Goal: Task Accomplishment & Management: Manage account settings

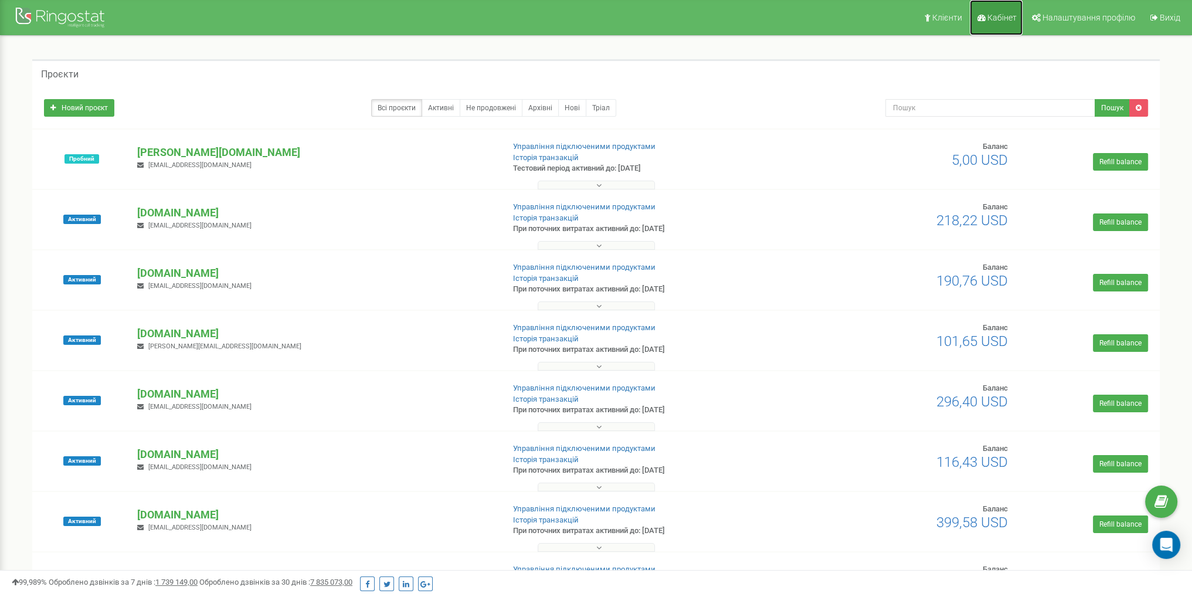
click at [996, 15] on span "Кабінет" at bounding box center [1002, 17] width 29 height 9
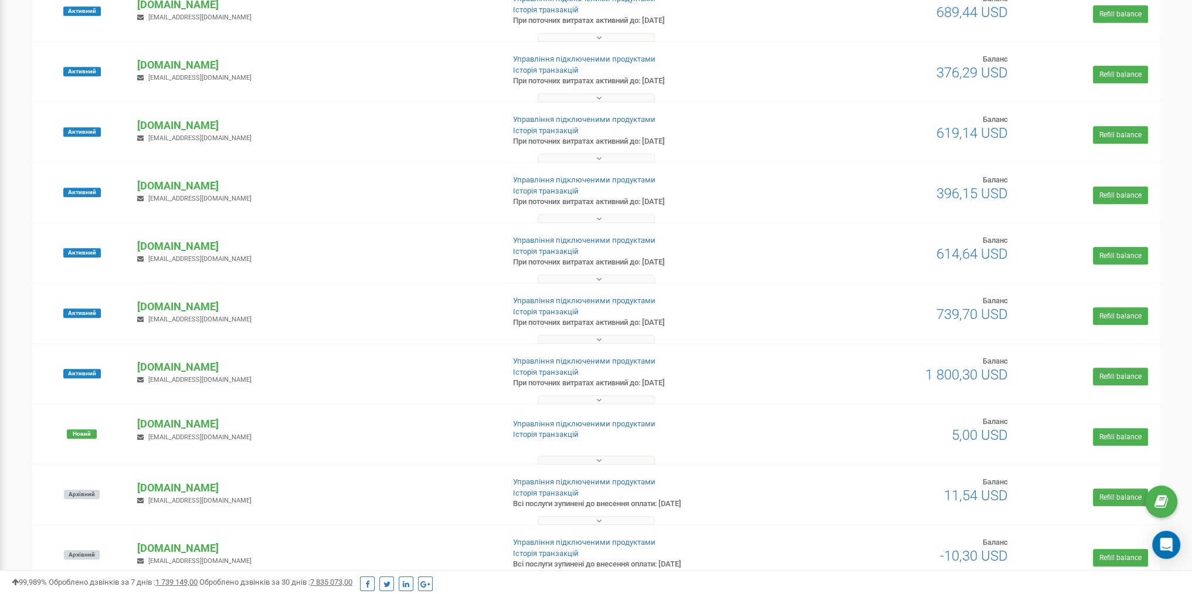
scroll to position [747, 0]
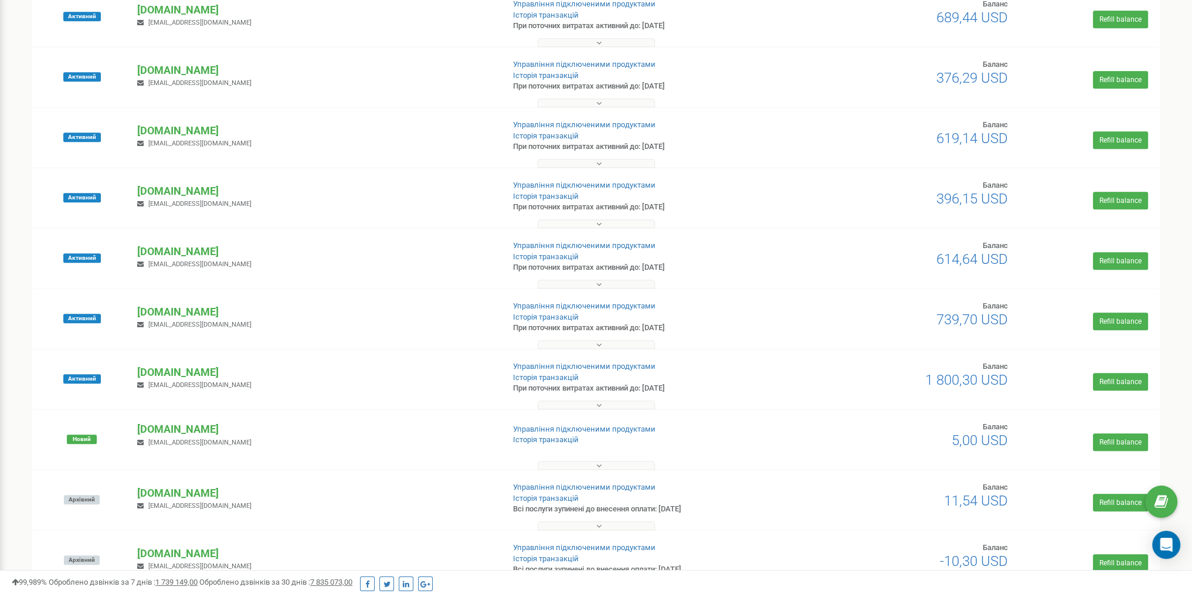
click at [591, 344] on button at bounding box center [596, 344] width 117 height 9
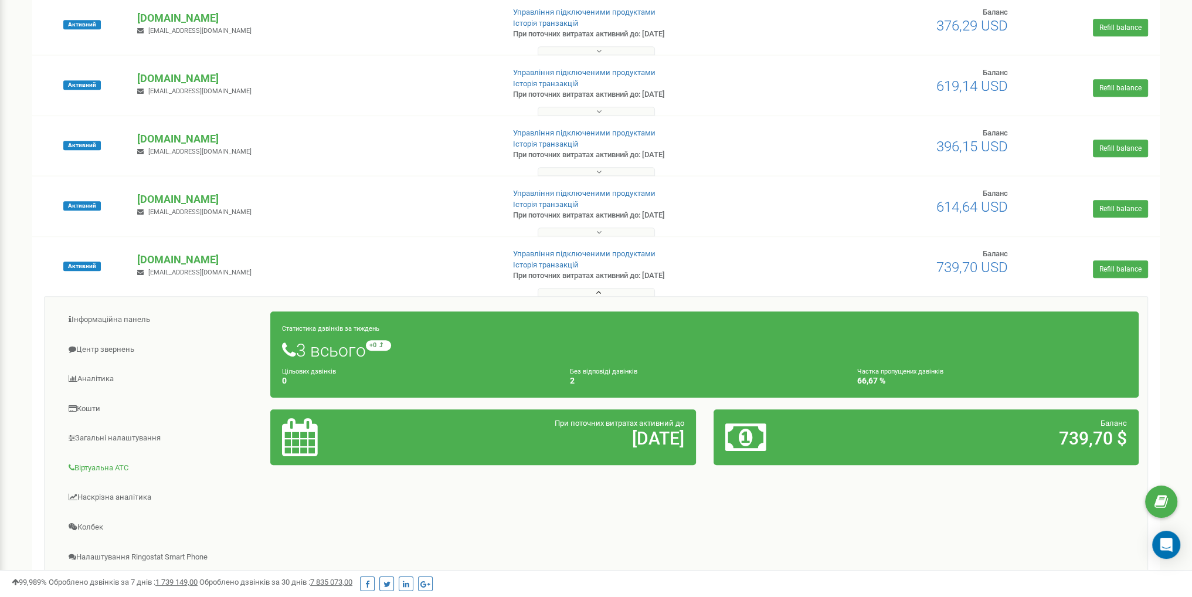
scroll to position [805, 0]
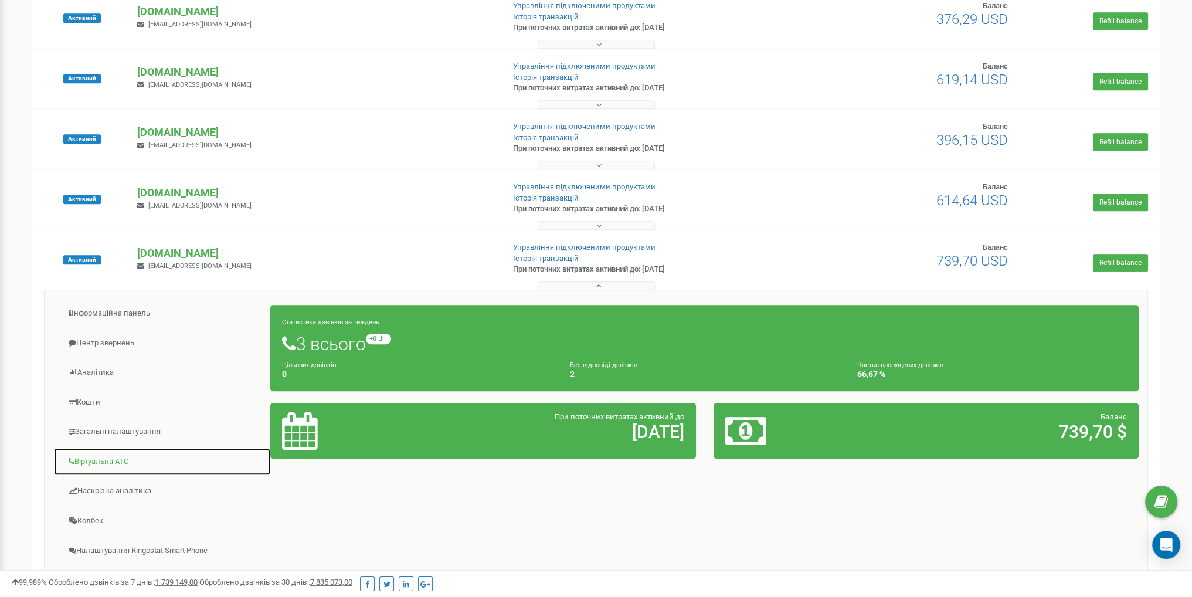
click at [114, 461] on link "Віртуальна АТС" at bounding box center [162, 461] width 218 height 29
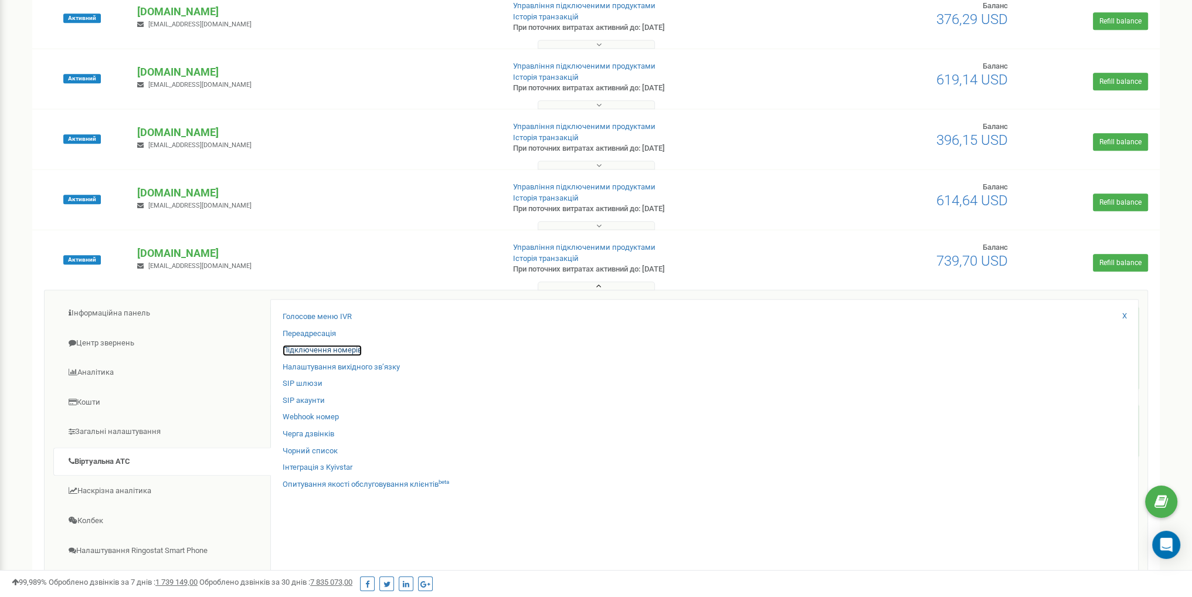
click at [322, 348] on link "Підключення номерів" at bounding box center [322, 350] width 79 height 11
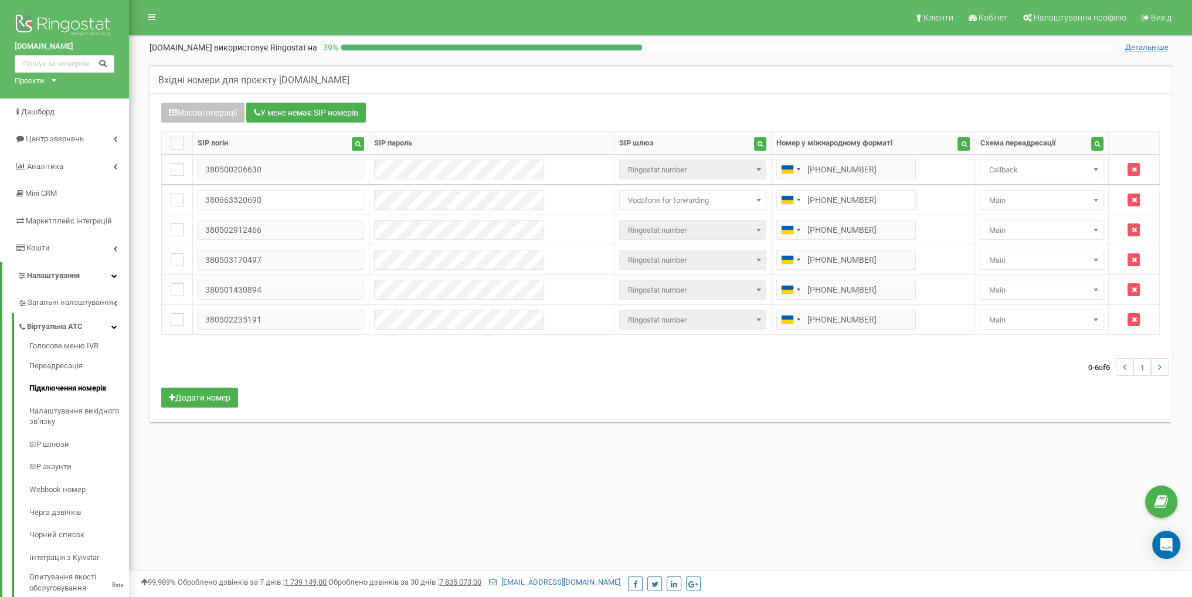
click at [530, 483] on div "Клієнти Кабінет Налаштування профілю Вихід [DOMAIN_NAME] використовує Ringostat…" at bounding box center [660, 352] width 1063 height 704
click at [819, 462] on div "Клієнти Кабінет Налаштування профілю Вихід bw-villas.com використовує Ringostat…" at bounding box center [660, 352] width 1063 height 704
click at [84, 342] on link "Голосове меню IVR" at bounding box center [79, 348] width 100 height 14
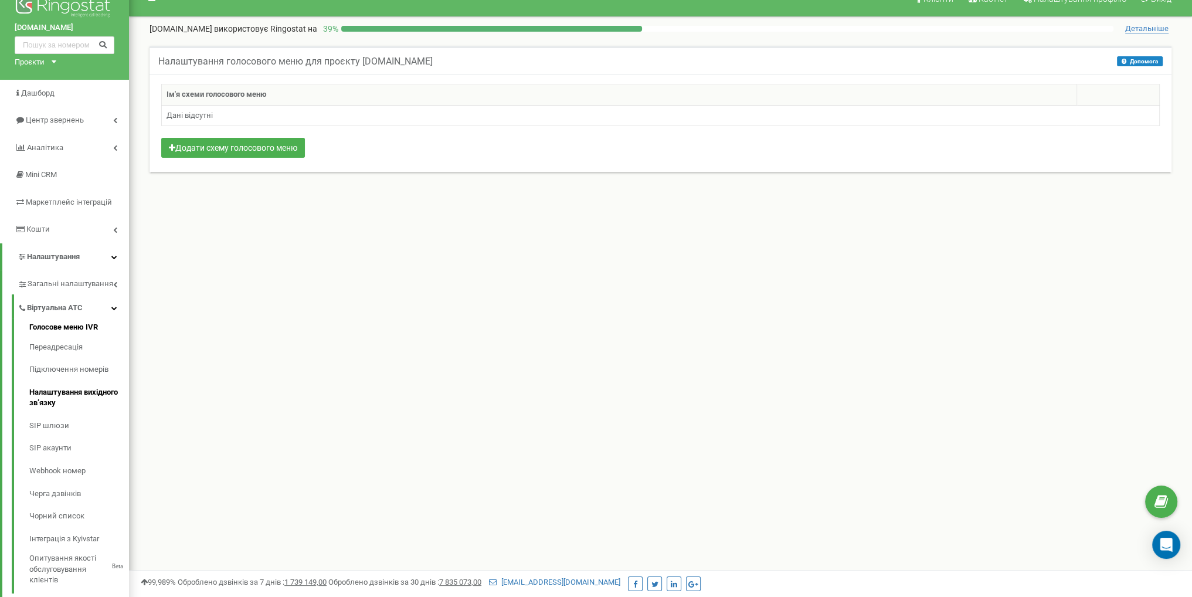
scroll to position [59, 0]
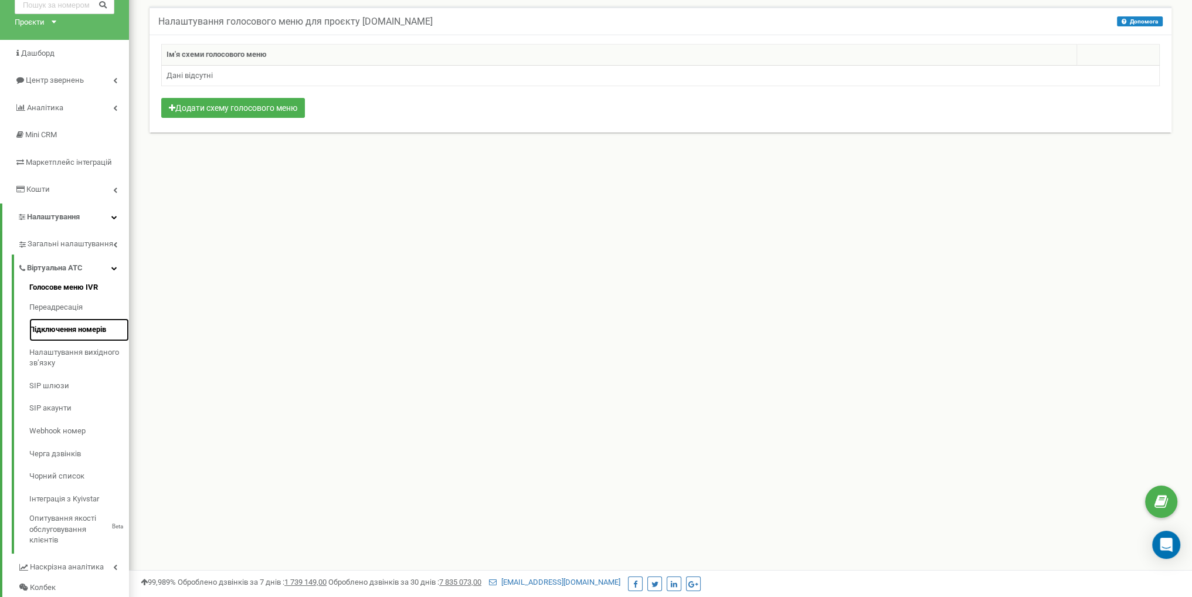
click at [100, 324] on link "Підключення номерів" at bounding box center [79, 329] width 100 height 23
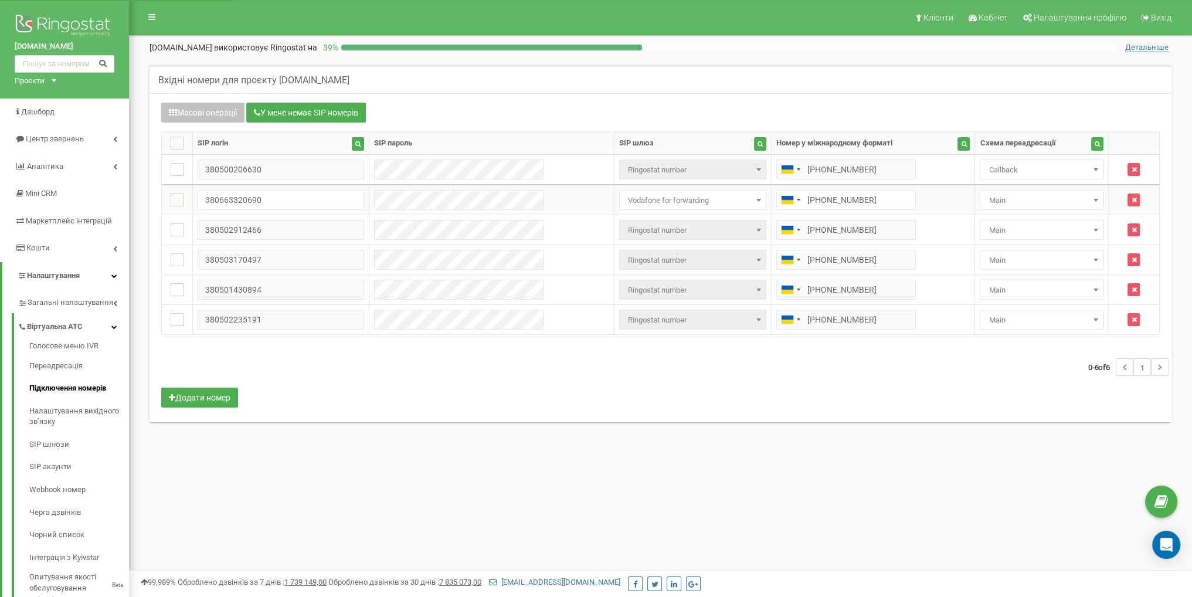
click at [1008, 200] on span "Main" at bounding box center [1041, 200] width 115 height 16
click at [959, 444] on div "Вхідні номери для проєкту [DOMAIN_NAME] Масові операції У мене немає SIP номері…" at bounding box center [661, 256] width 1046 height 407
drag, startPoint x: 281, startPoint y: 194, endPoint x: 220, endPoint y: 198, distance: 60.5
click at [220, 198] on input "380663320690" at bounding box center [281, 200] width 167 height 20
